Goal: Entertainment & Leisure: Consume media (video, audio)

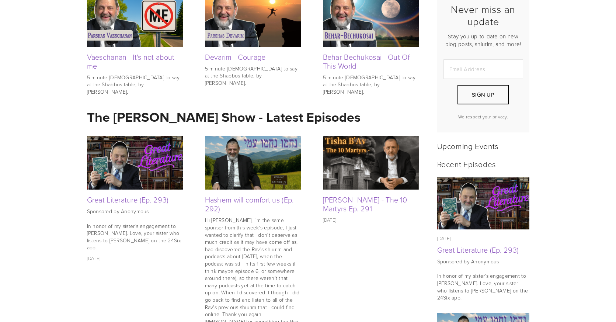
scroll to position [286, 0]
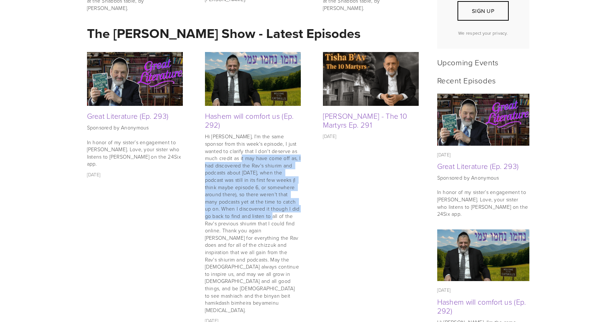
drag, startPoint x: 216, startPoint y: 159, endPoint x: 254, endPoint y: 212, distance: 65.8
click at [254, 212] on p "Hi [PERSON_NAME], I'm the same sponsor from this week's episode, I just wanted …" at bounding box center [253, 223] width 96 height 181
click at [247, 201] on p "Hi [PERSON_NAME], I'm the same sponsor from this week's episode, I just wanted …" at bounding box center [253, 223] width 96 height 181
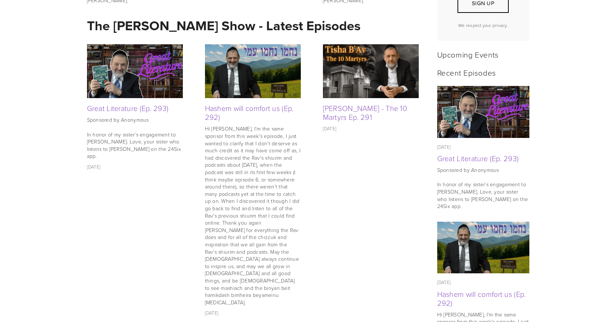
scroll to position [329, 0]
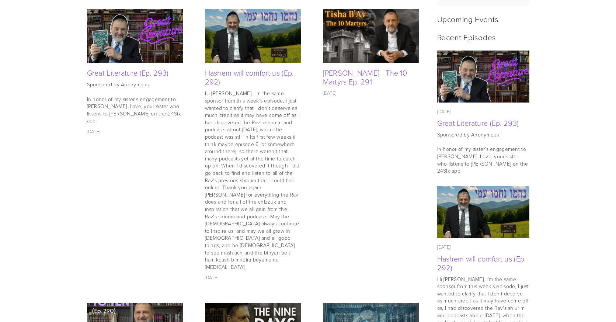
click at [228, 37] on img at bounding box center [253, 36] width 96 height 54
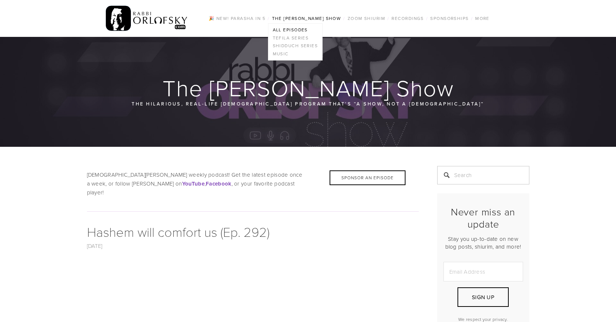
click at [301, 21] on link "The [PERSON_NAME] Show" at bounding box center [307, 19] width 74 height 10
click at [323, 19] on link "The [PERSON_NAME] Show" at bounding box center [307, 19] width 74 height 10
click at [300, 27] on link "All Episodes" at bounding box center [296, 30] width 54 height 8
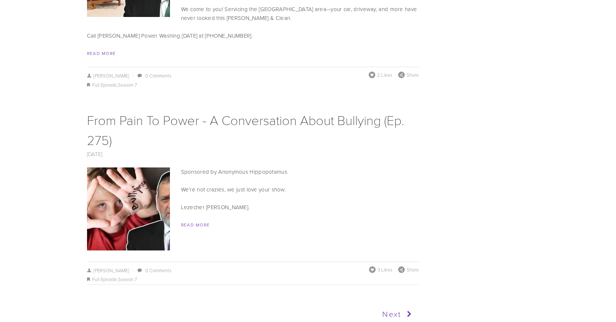
scroll to position [4139, 0]
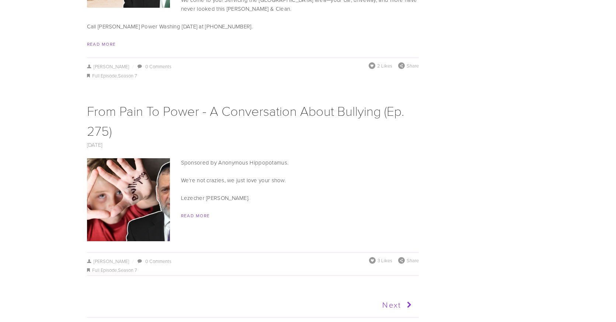
click at [387, 296] on link "Next" at bounding box center [333, 305] width 163 height 18
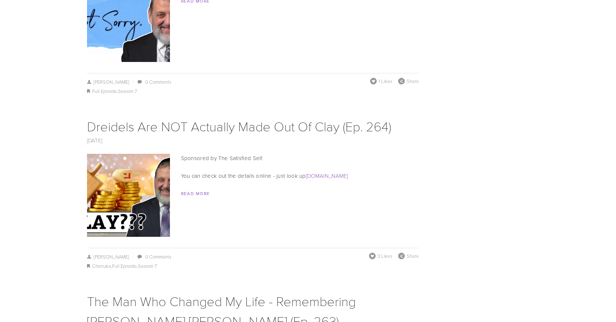
scroll to position [2042, 0]
